Goal: Task Accomplishment & Management: Manage account settings

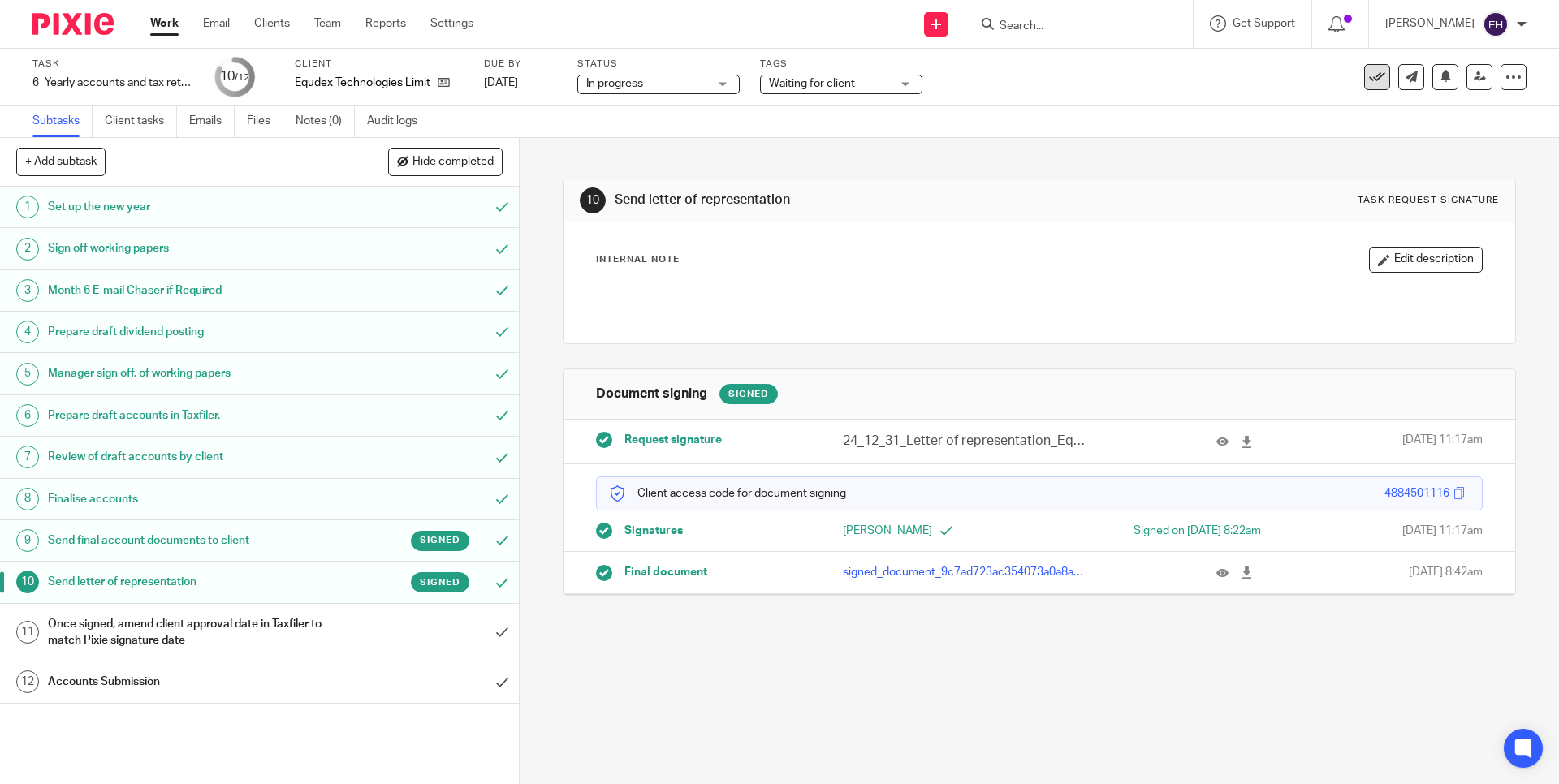
click at [1369, 76] on icon at bounding box center [1377, 77] width 16 height 16
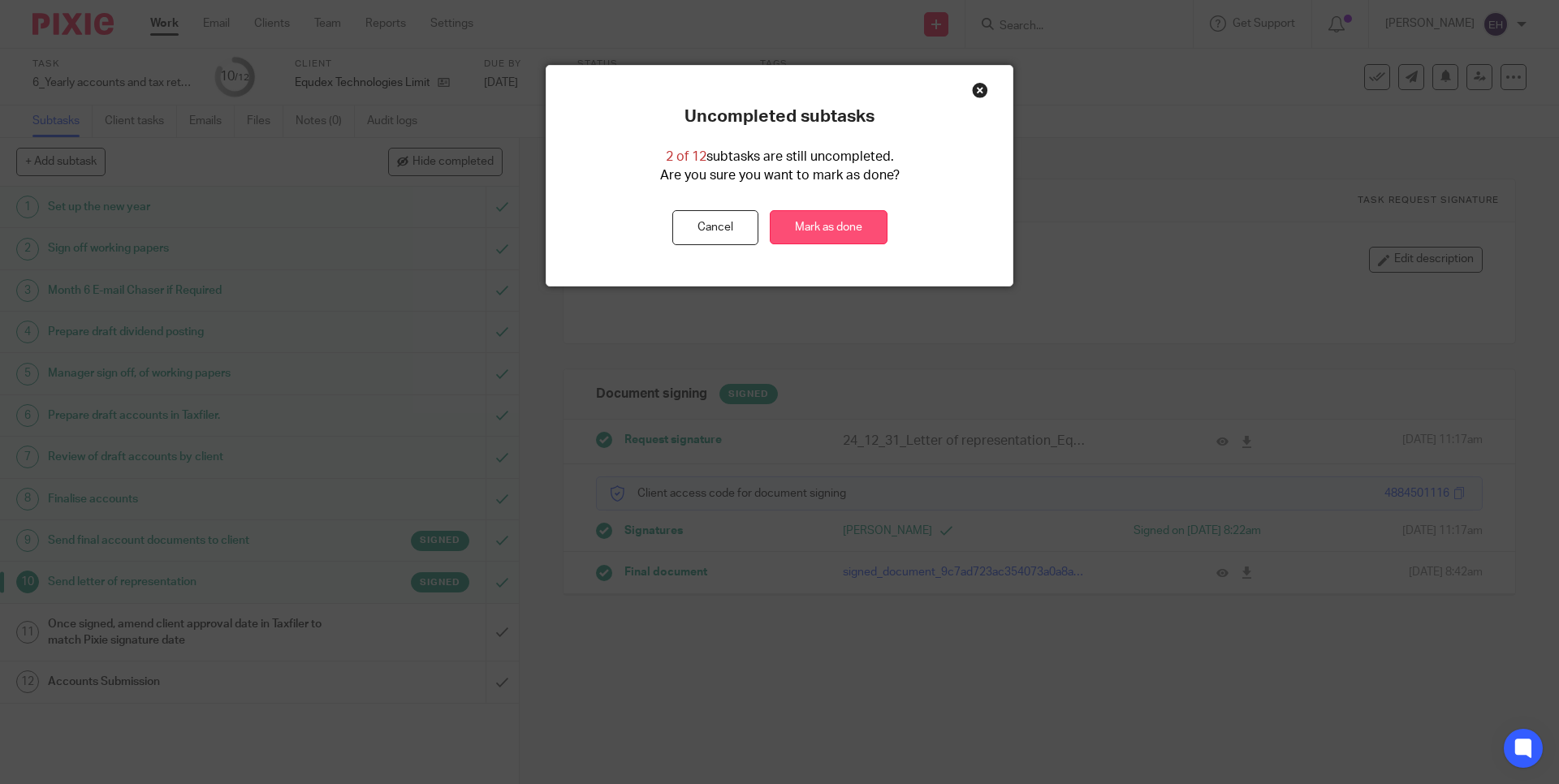
click at [867, 230] on link "Mark as done" at bounding box center [828, 228] width 118 height 35
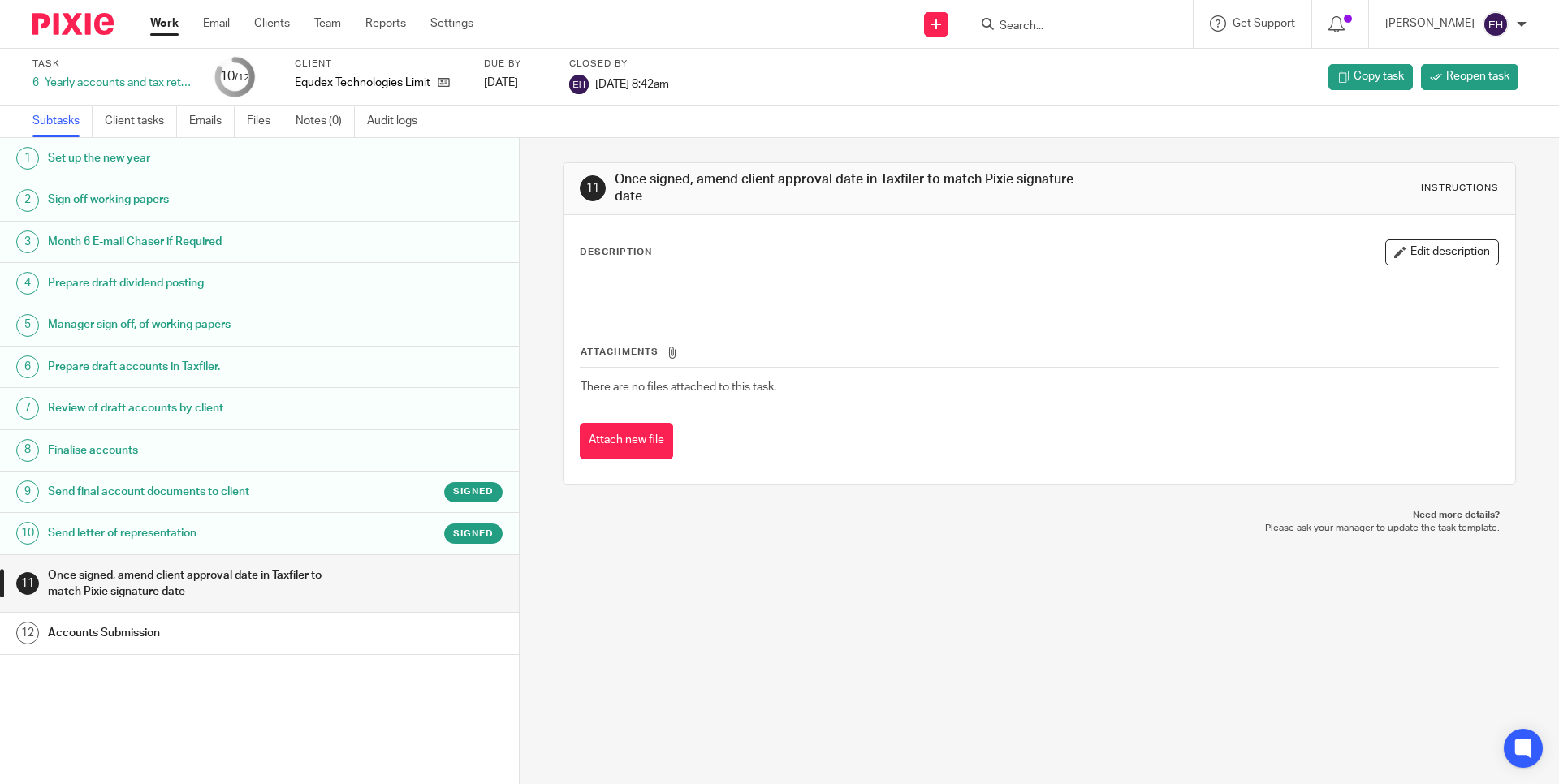
click at [303, 643] on link "12 Accounts Submission" at bounding box center [259, 633] width 518 height 41
